Goal: Check status

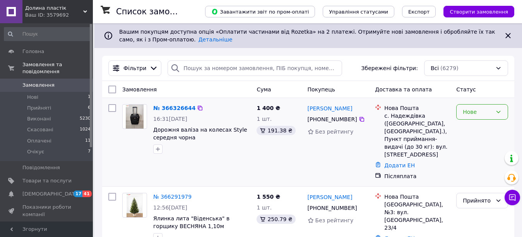
click at [493, 110] on div "Нове" at bounding box center [483, 111] width 52 height 15
click at [468, 130] on li "Прийнято" at bounding box center [482, 129] width 51 height 14
click at [43, 105] on span "Прийняті" at bounding box center [39, 108] width 24 height 7
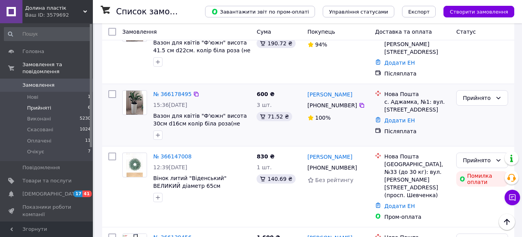
scroll to position [325, 0]
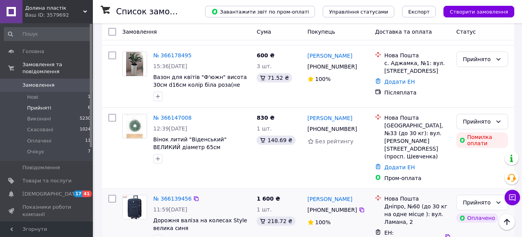
click at [179, 194] on div "№ 366139456" at bounding box center [173, 198] width 40 height 9
click at [178, 194] on div "№ 366139456" at bounding box center [173, 198] width 40 height 9
click at [177, 196] on link "№ 366139456" at bounding box center [172, 199] width 38 height 6
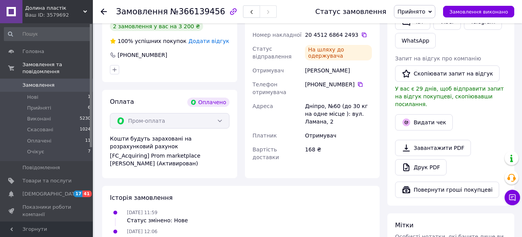
scroll to position [426, 0]
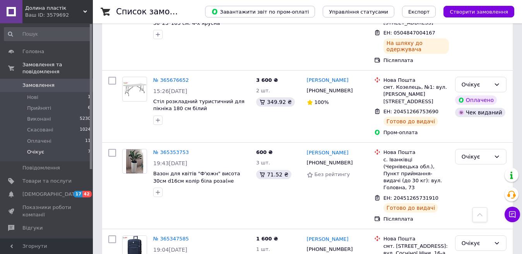
scroll to position [409, 0]
